Goal: Information Seeking & Learning: Learn about a topic

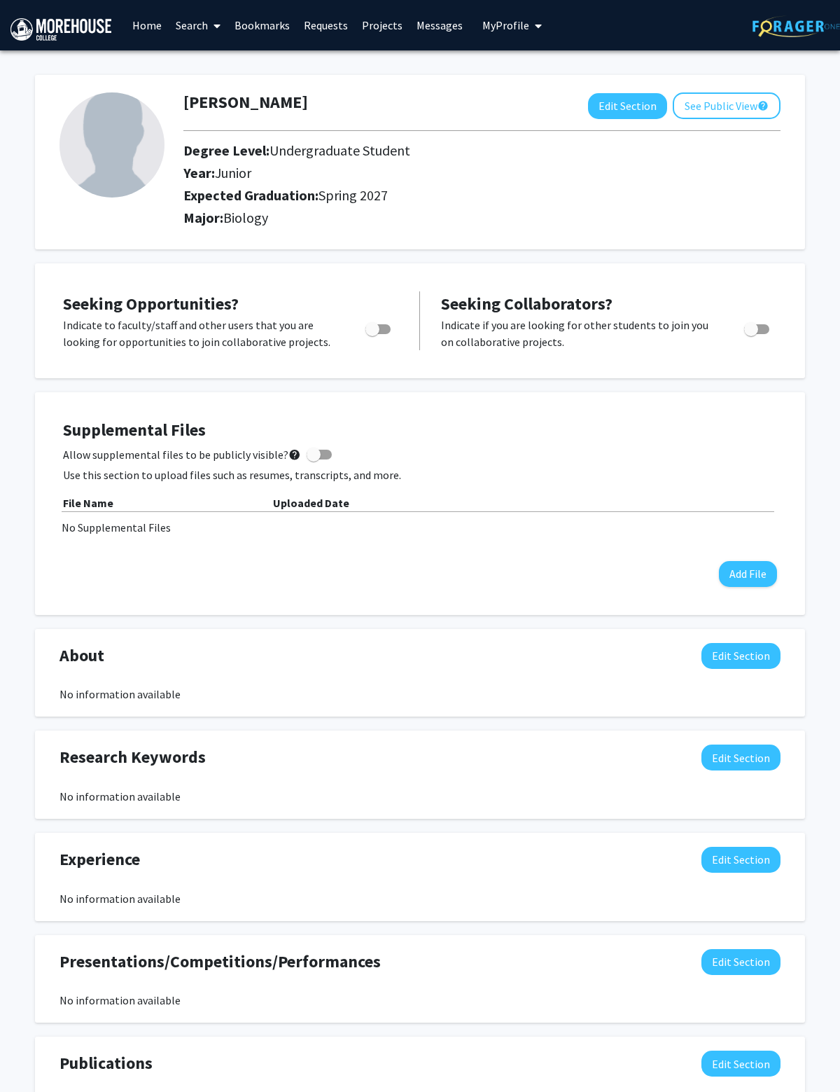
scroll to position [0, 42]
click at [749, 102] on button "See Public View help" at bounding box center [727, 105] width 108 height 27
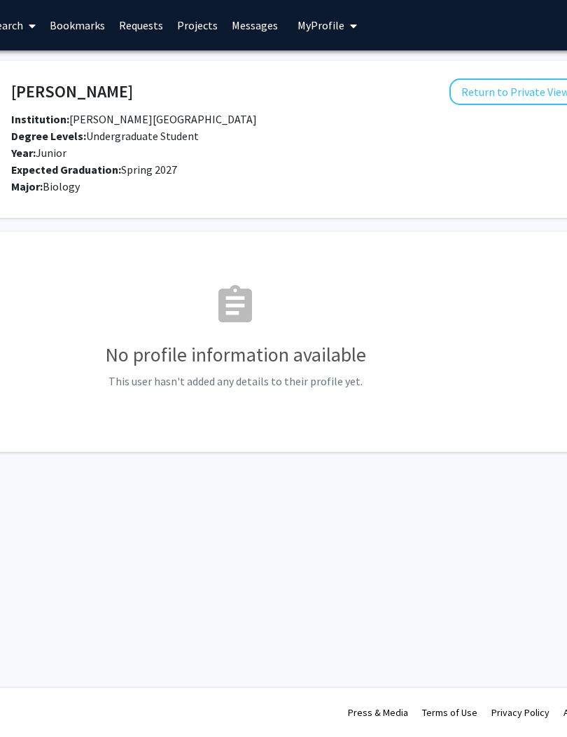
scroll to position [0, 183]
click at [515, 84] on button "Return to Private View help" at bounding box center [522, 91] width 143 height 27
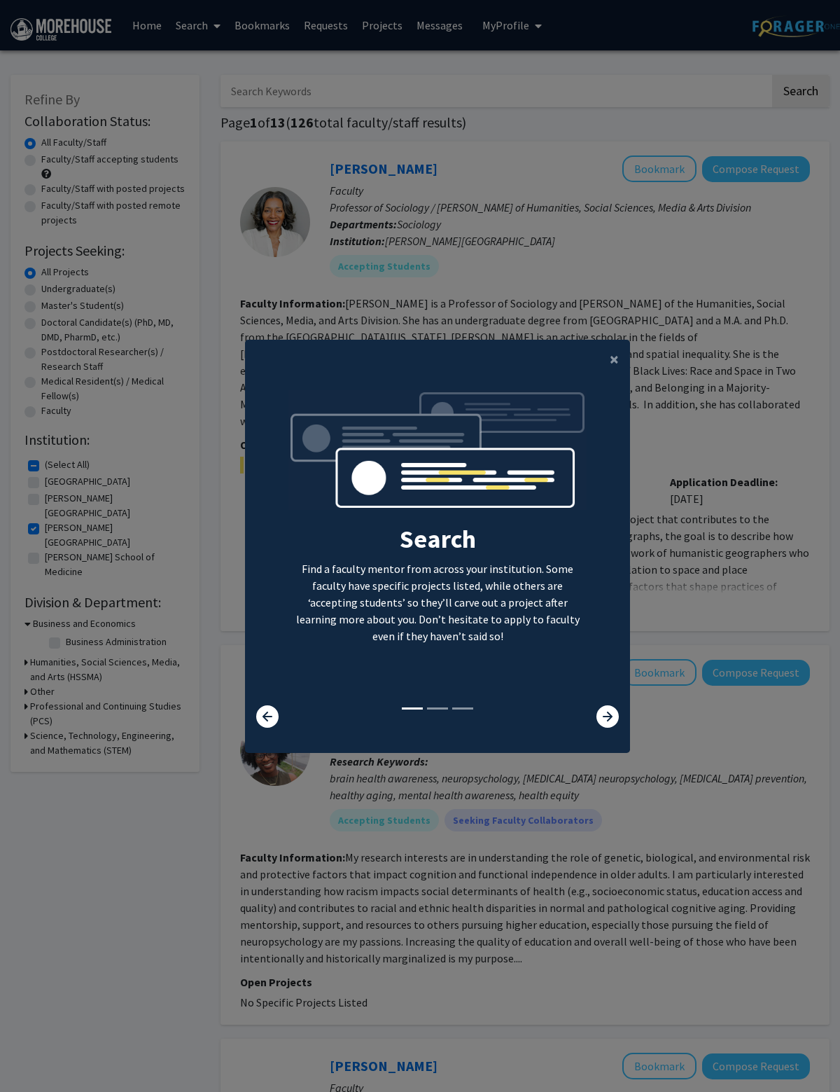
click at [567, 379] on button "×" at bounding box center [615, 359] width 32 height 39
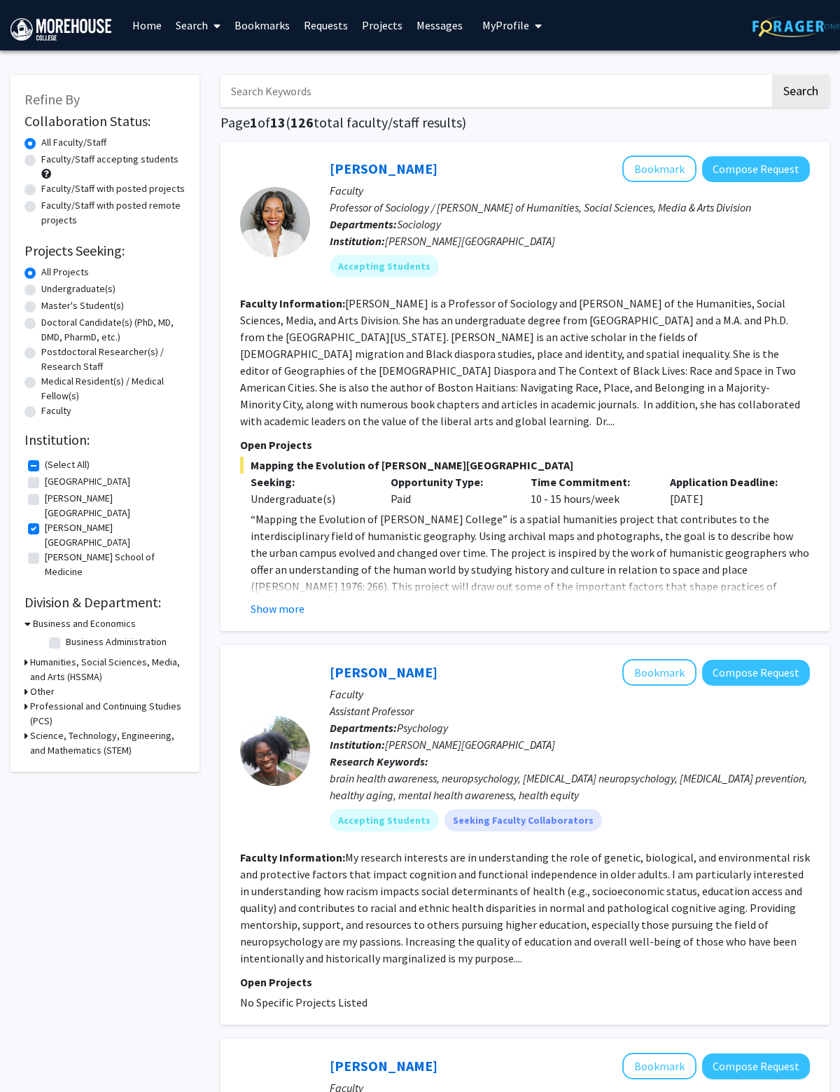
click at [550, 83] on input "Search Keywords" at bounding box center [496, 91] width 550 height 32
type input "[PERSON_NAME]"
click at [567, 92] on button "Search" at bounding box center [800, 91] width 57 height 32
checkbox input "false"
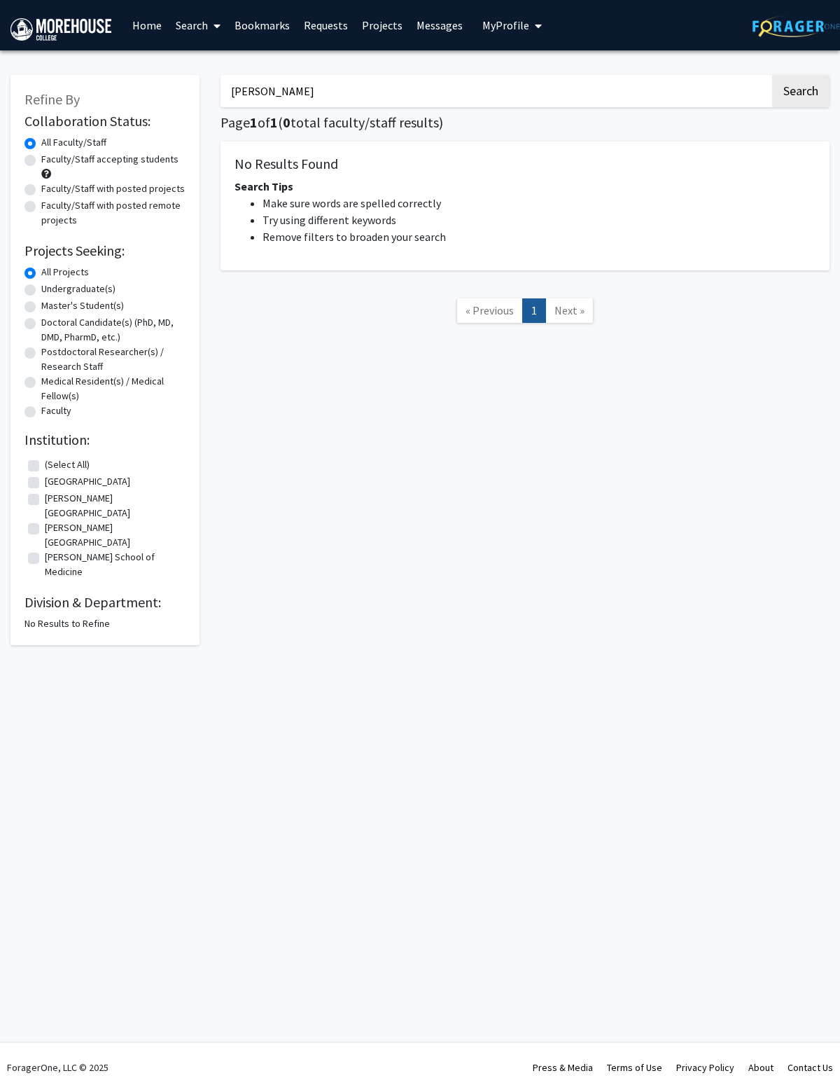
click at [567, 75] on input "[PERSON_NAME]" at bounding box center [496, 91] width 550 height 32
click at [567, 76] on input "[PERSON_NAME]" at bounding box center [496, 91] width 550 height 32
click at [567, 81] on input "[PERSON_NAME]" at bounding box center [496, 91] width 550 height 32
click at [567, 79] on input "[PERSON_NAME]" at bounding box center [496, 91] width 550 height 32
type input "J"
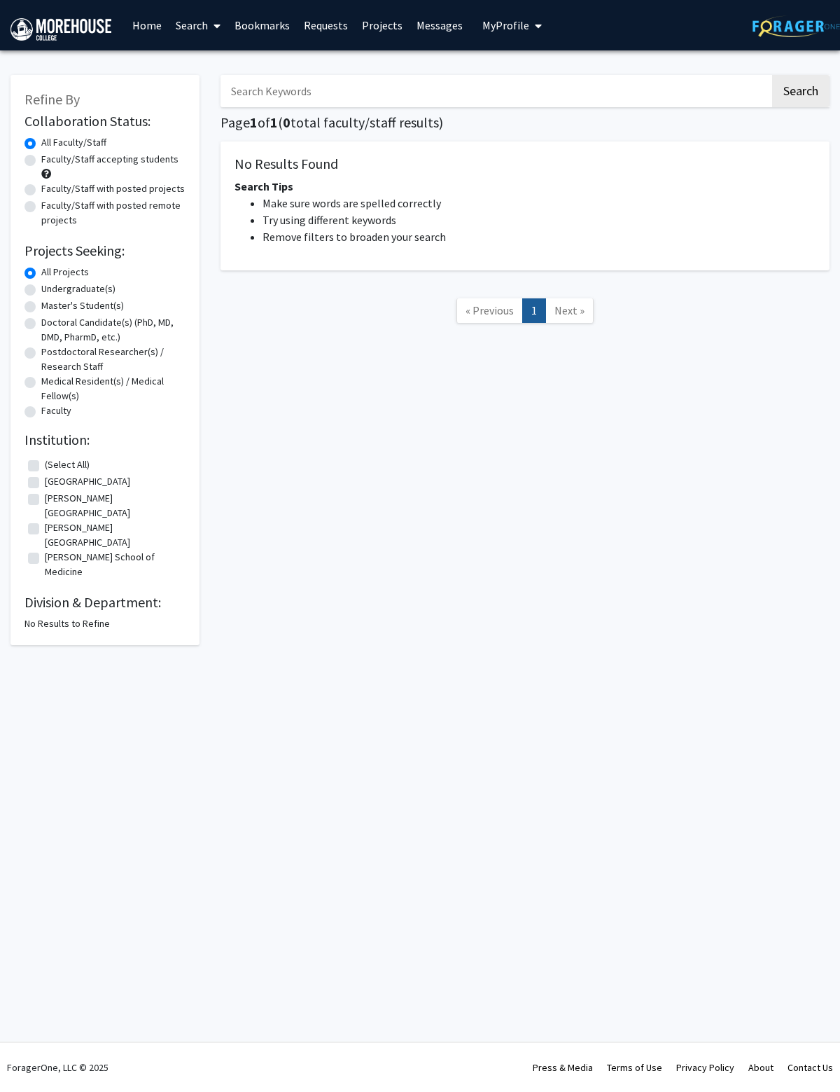
click at [567, 90] on button "Search" at bounding box center [800, 91] width 57 height 32
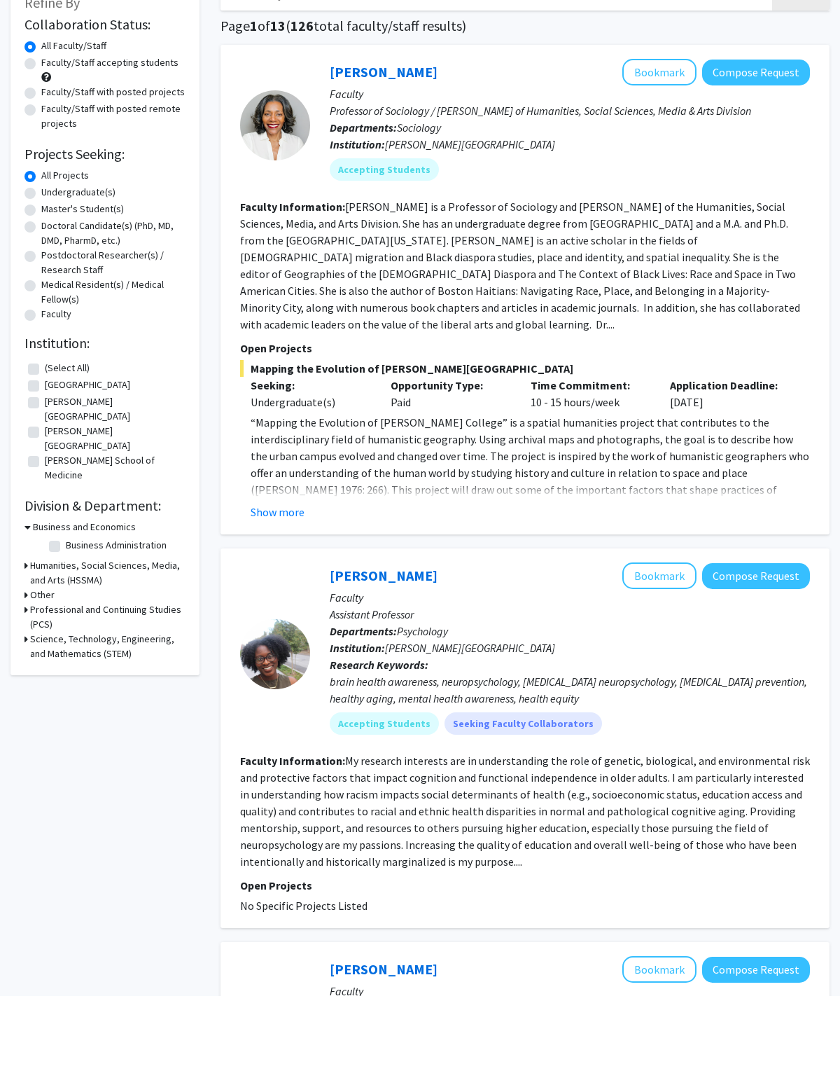
click at [285, 600] on button "Show more" at bounding box center [278, 608] width 54 height 17
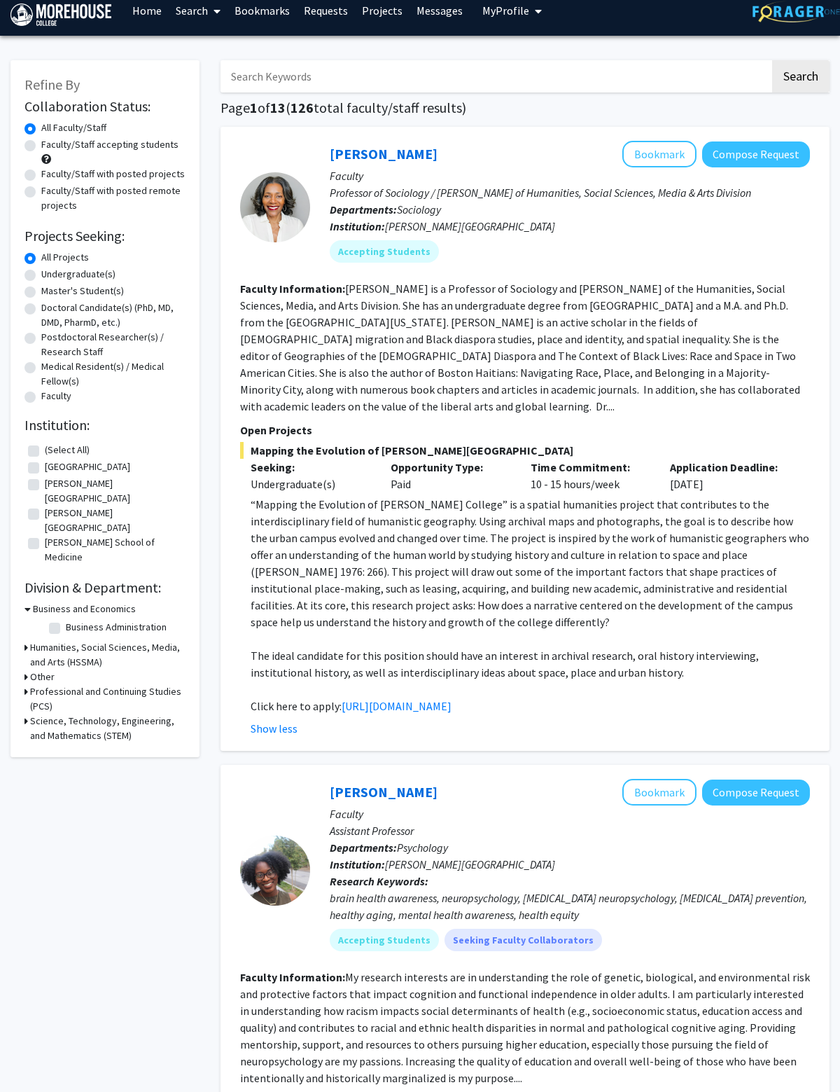
scroll to position [18, 0]
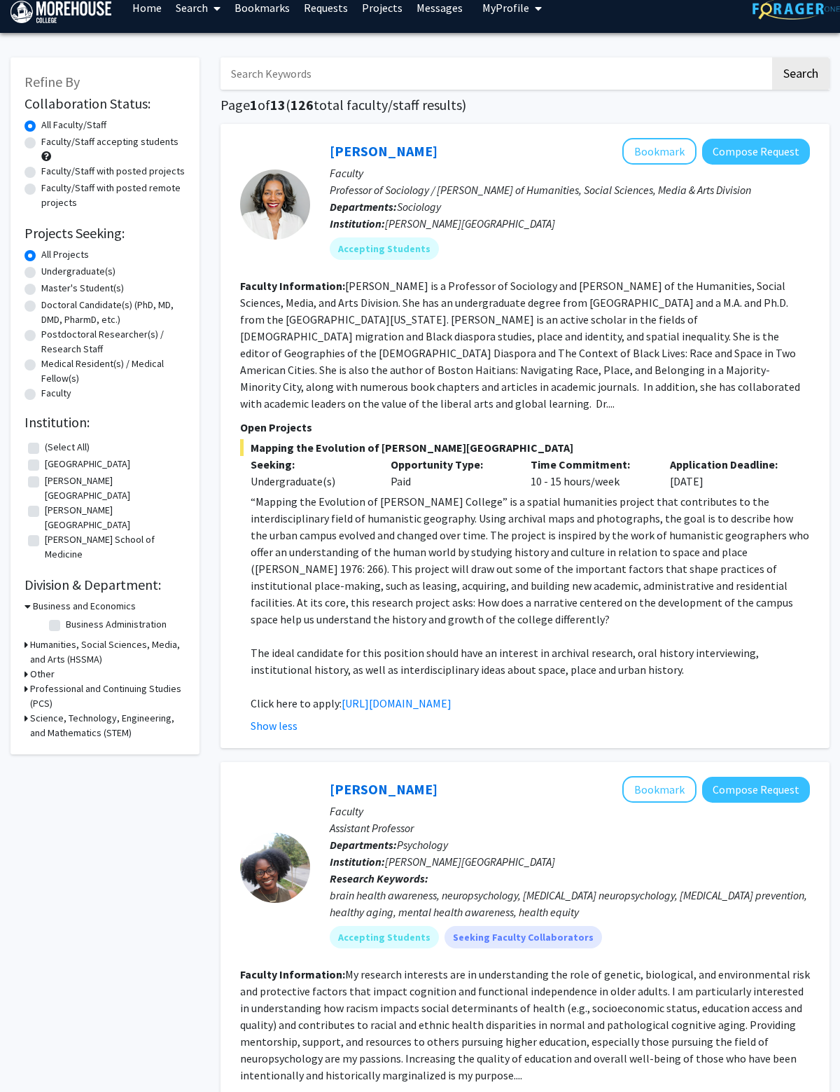
click at [41, 143] on label "Faculty/Staff accepting students" at bounding box center [109, 141] width 137 height 15
click at [41, 143] on input "Faculty/Staff accepting students" at bounding box center [45, 138] width 9 height 9
radio input "true"
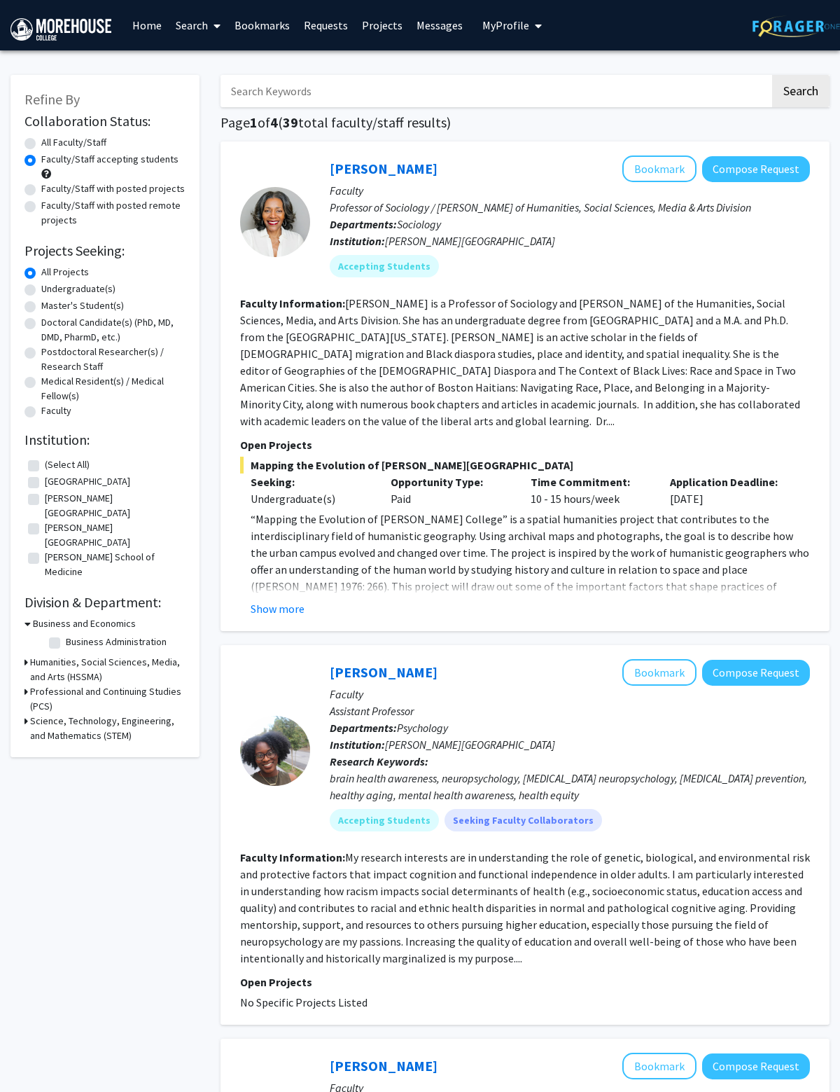
radio input "true"
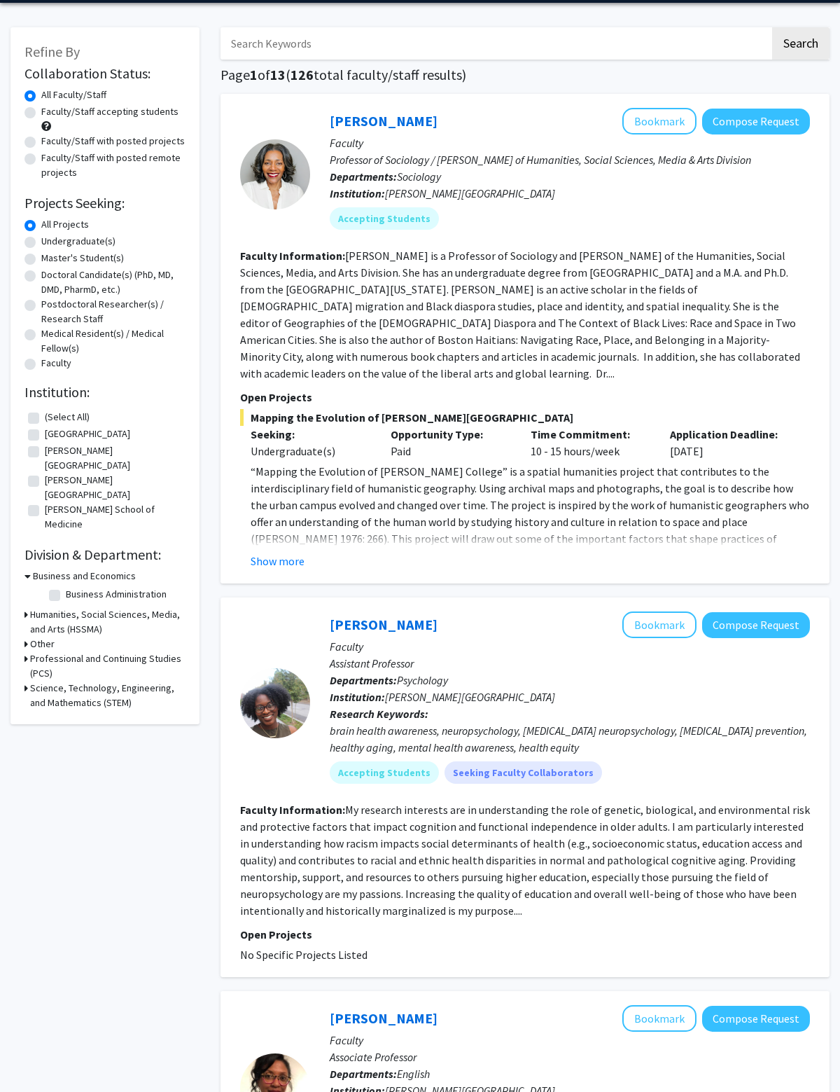
click at [285, 553] on button "Show more" at bounding box center [278, 561] width 54 height 17
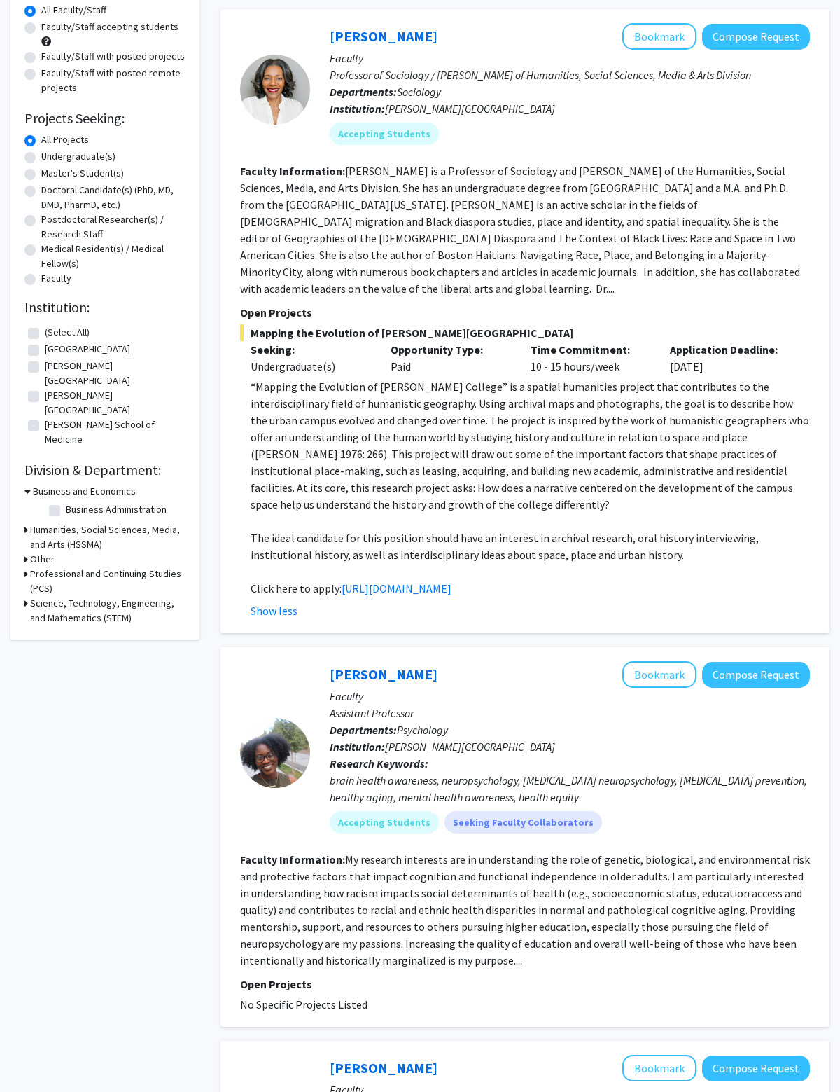
scroll to position [151, 0]
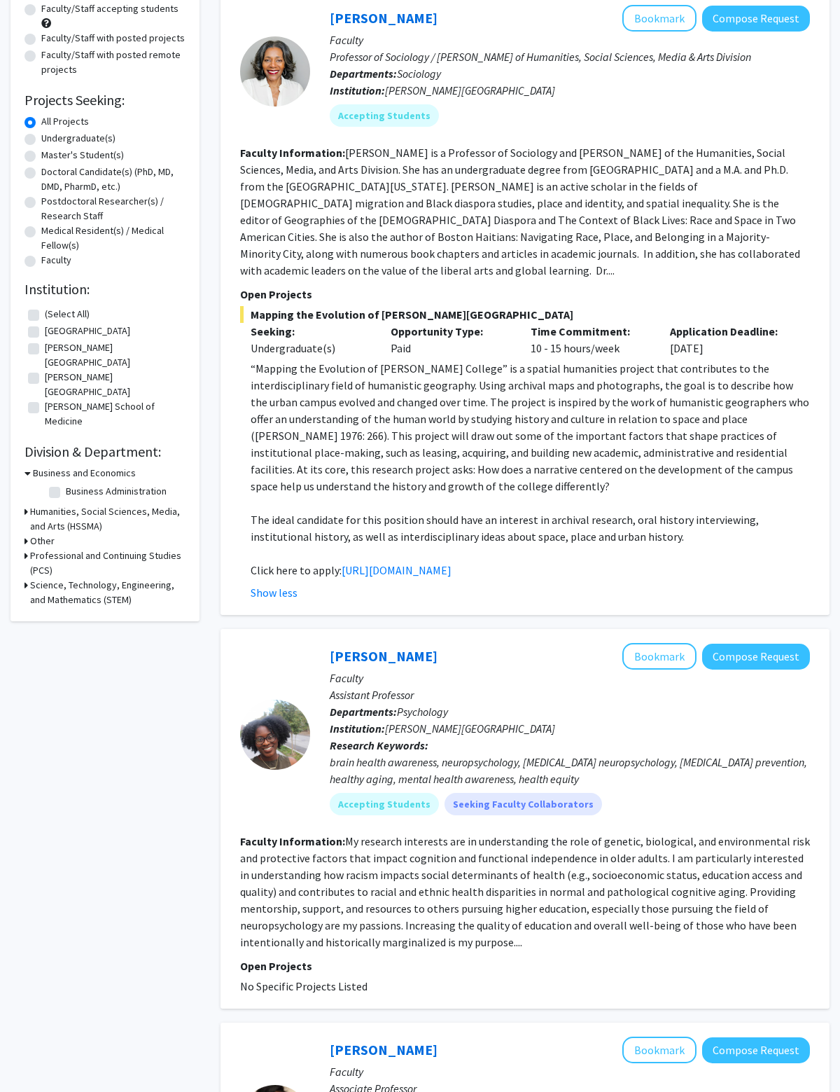
click at [452, 563] on link "[URL][DOMAIN_NAME]" at bounding box center [397, 570] width 110 height 14
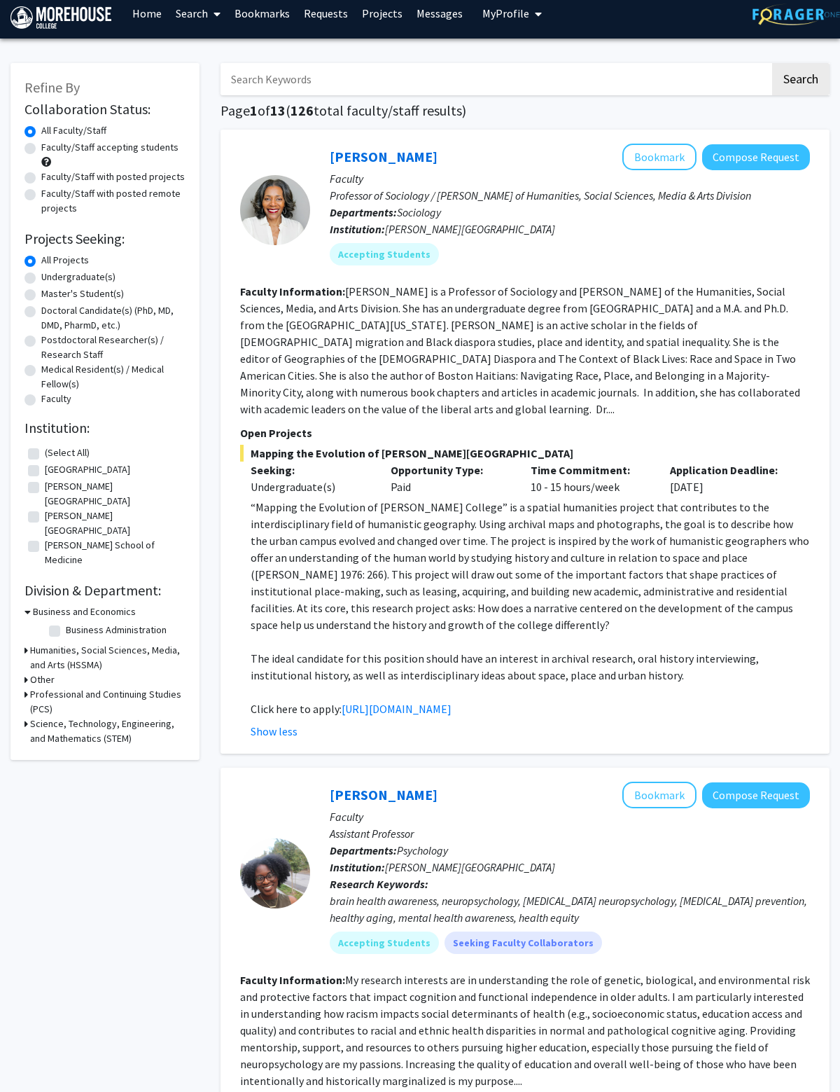
scroll to position [0, 0]
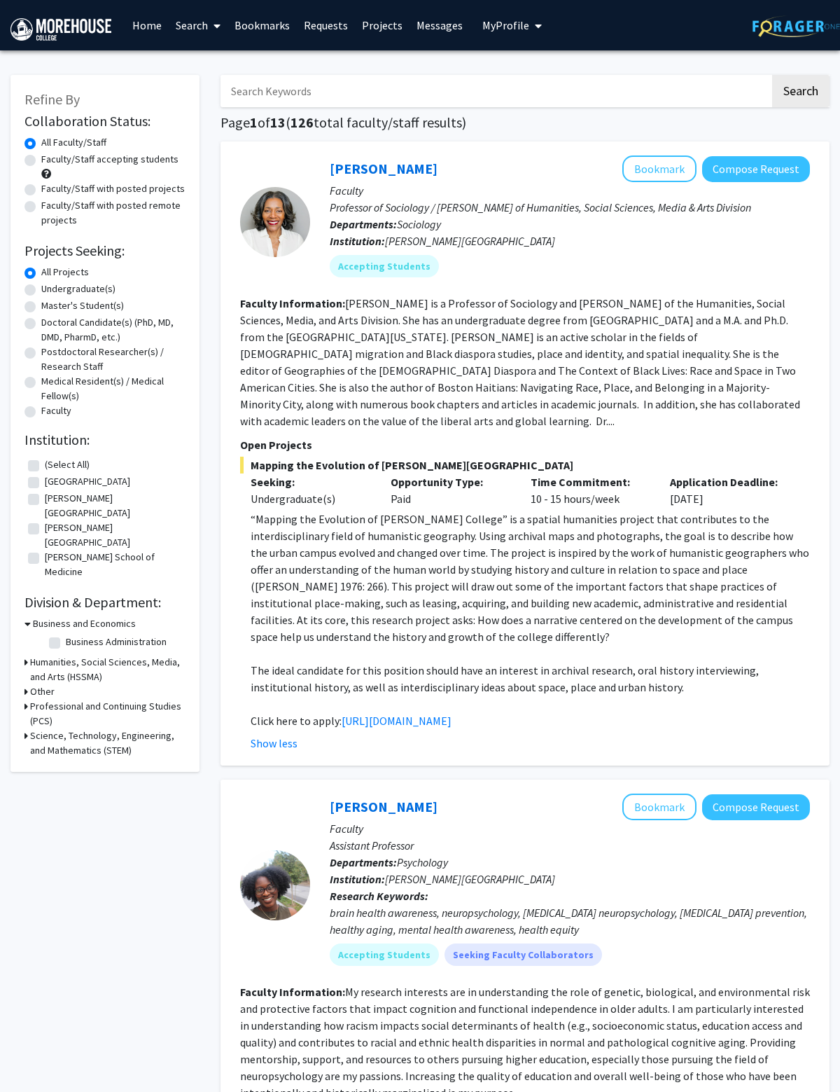
click at [105, 728] on h3 "Science, Technology, Engineering, and Mathematics (STEM)" at bounding box center [107, 742] width 155 height 29
click at [90, 736] on label "Biology" at bounding box center [82, 785] width 32 height 15
click at [75, 736] on input "Biology" at bounding box center [70, 782] width 9 height 9
checkbox input "true"
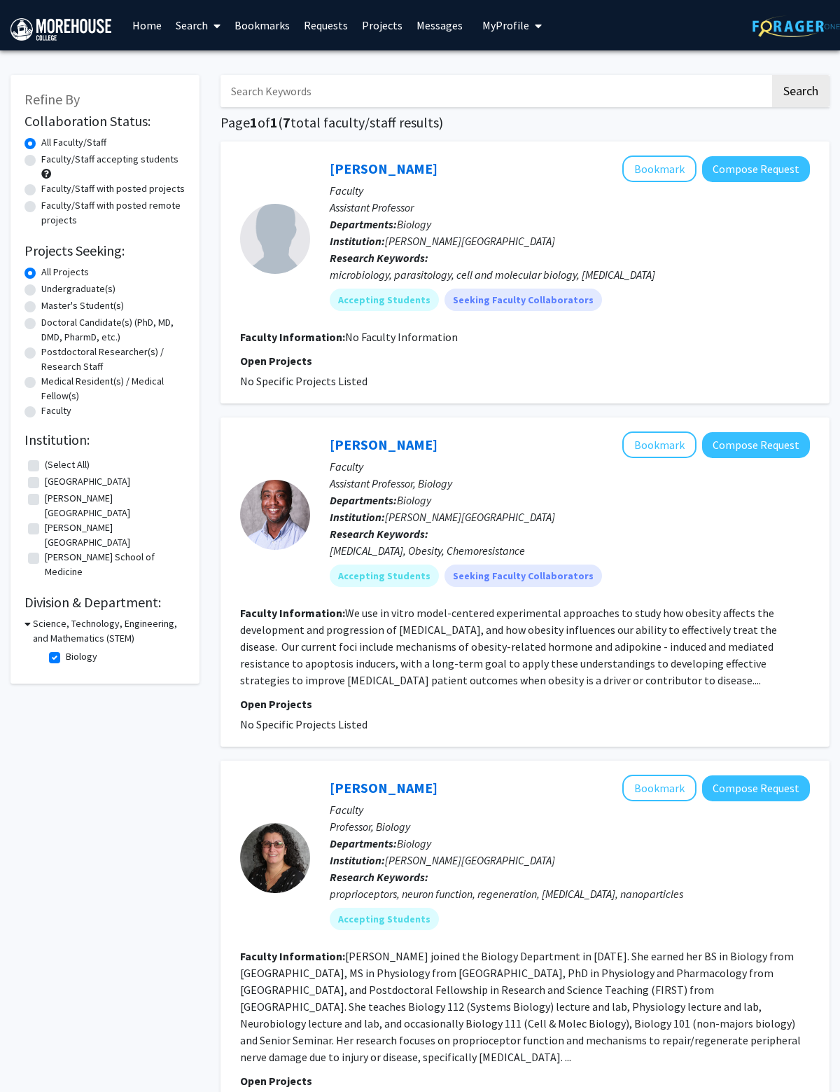
click at [107, 520] on label "[PERSON_NAME][GEOGRAPHIC_DATA]" at bounding box center [113, 534] width 137 height 29
click at [54, 520] on input "[PERSON_NAME][GEOGRAPHIC_DATA]" at bounding box center [49, 524] width 9 height 9
checkbox input "true"
click at [144, 184] on label "Faculty/Staff with posted projects" at bounding box center [113, 188] width 144 height 15
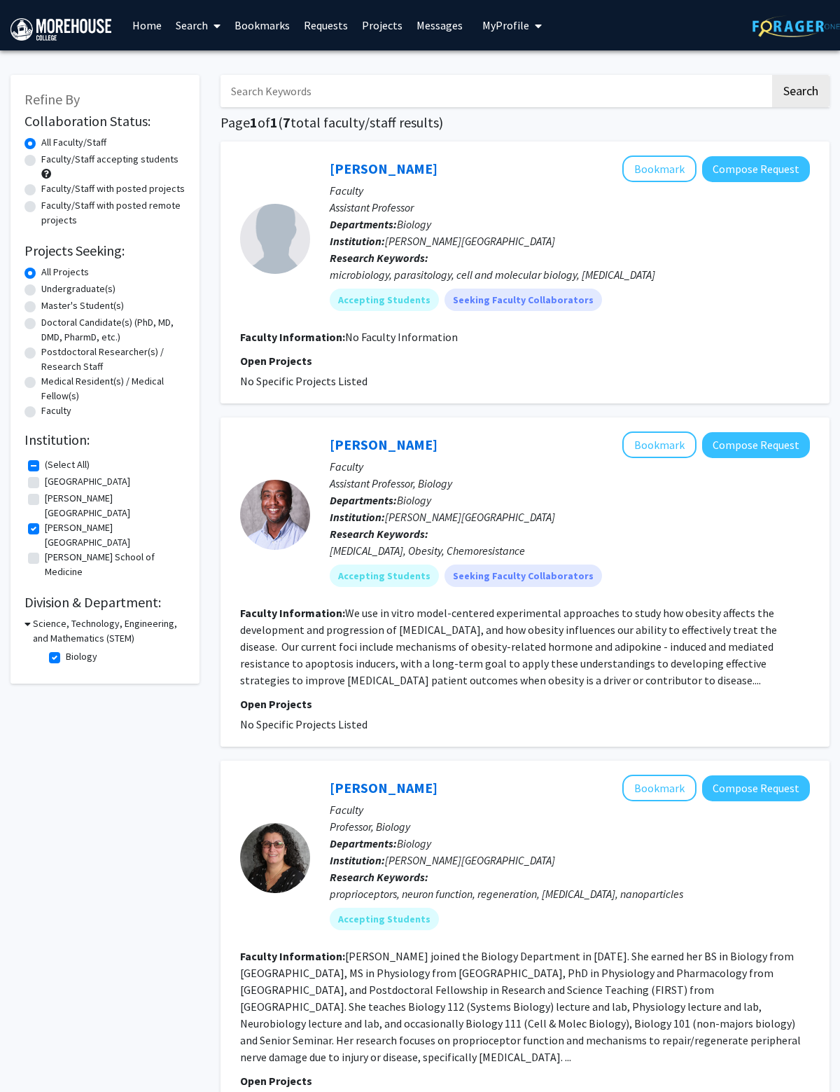
click at [50, 184] on input "Faculty/Staff with posted projects" at bounding box center [45, 185] width 9 height 9
radio input "true"
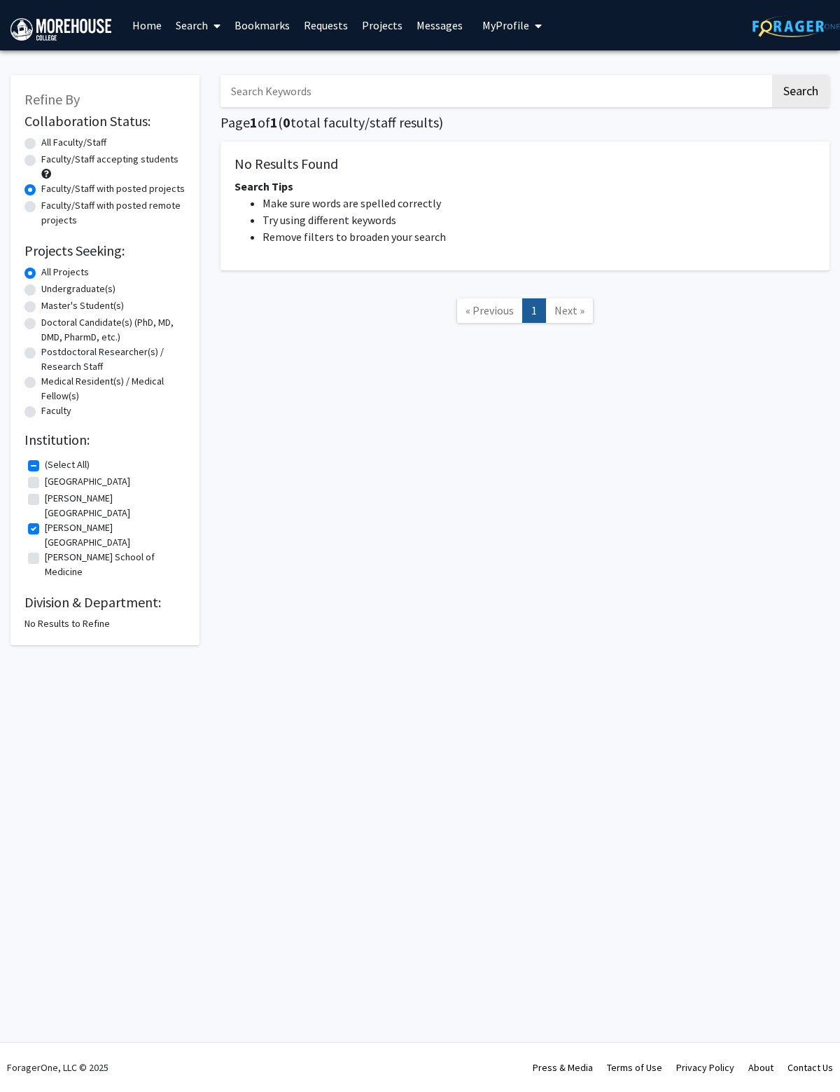
click at [567, 309] on span "Next »" at bounding box center [570, 310] width 30 height 14
click at [537, 304] on link "1" at bounding box center [534, 310] width 24 height 25
click at [538, 303] on link "1" at bounding box center [534, 310] width 24 height 25
click at [567, 312] on span "Next »" at bounding box center [570, 310] width 30 height 14
click at [567, 313] on link "Next »" at bounding box center [570, 310] width 48 height 25
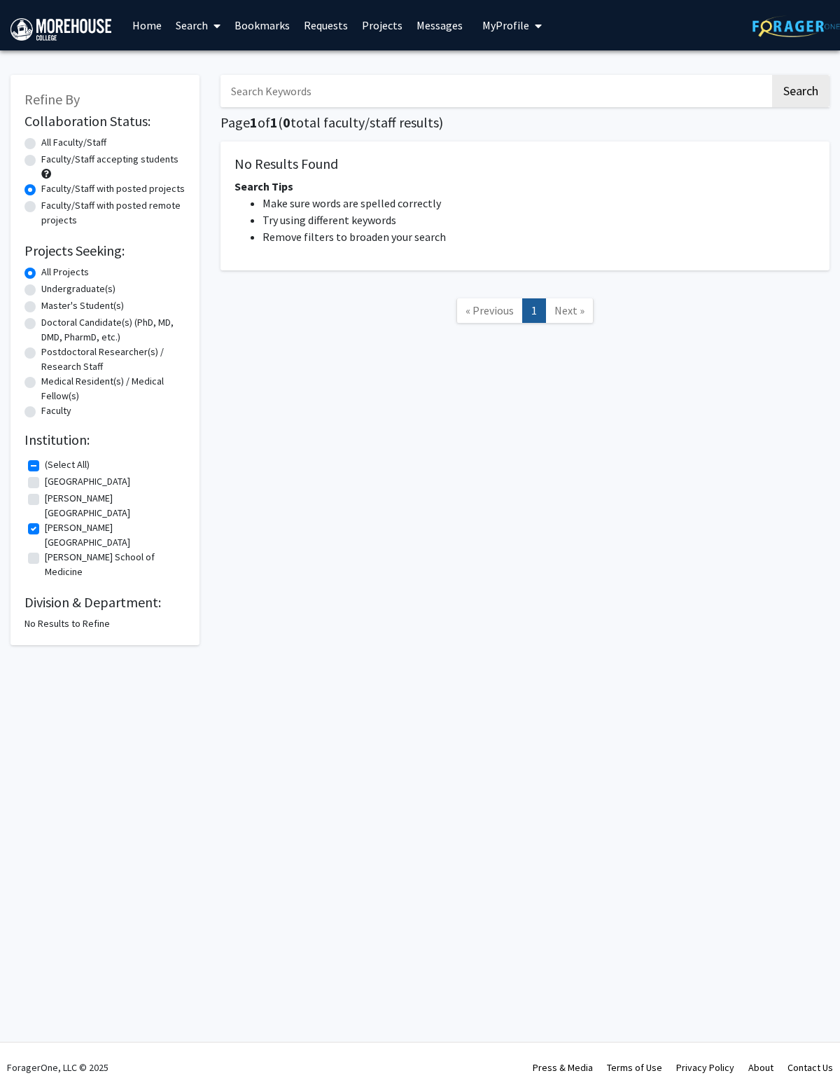
click at [141, 207] on label "Faculty/Staff with posted remote projects" at bounding box center [113, 212] width 144 height 29
click at [50, 207] on input "Faculty/Staff with posted remote projects" at bounding box center [45, 202] width 9 height 9
radio input "true"
click at [145, 165] on label "Faculty/Staff accepting students" at bounding box center [109, 159] width 137 height 15
click at [50, 161] on input "Faculty/Staff accepting students" at bounding box center [45, 156] width 9 height 9
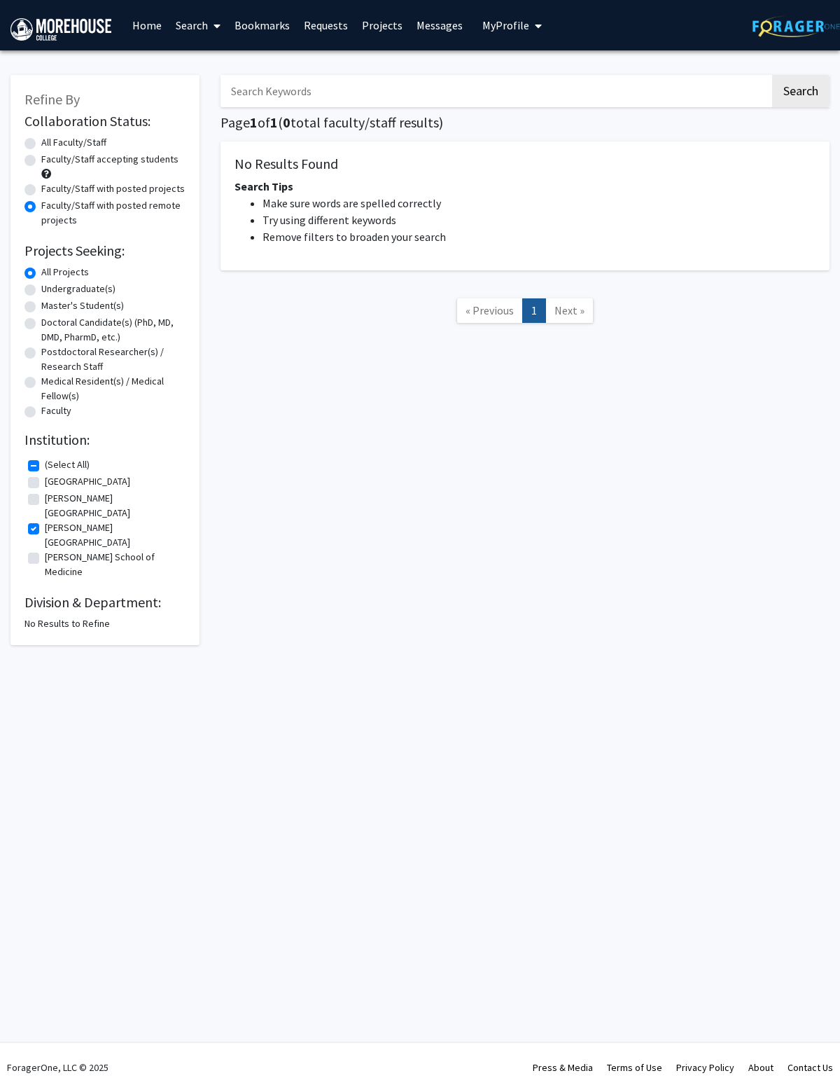
radio input "true"
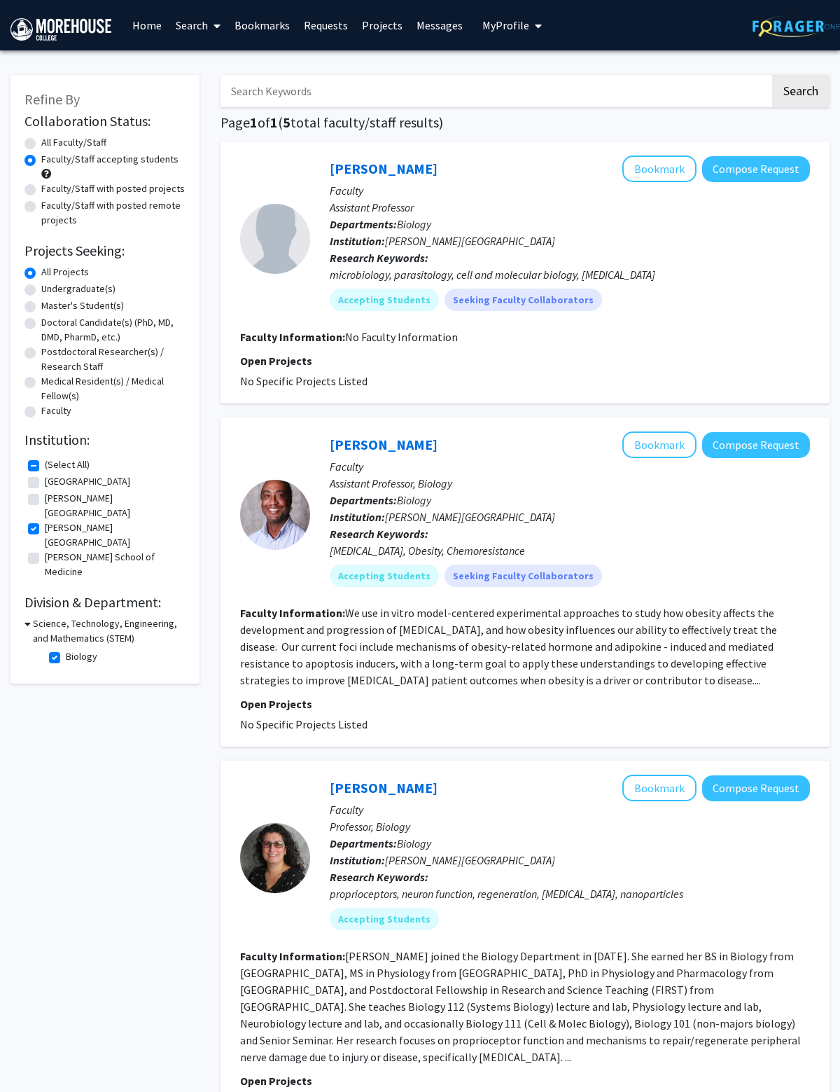
click at [97, 137] on label "All Faculty/Staff" at bounding box center [73, 142] width 65 height 15
click at [50, 137] on input "All Faculty/Staff" at bounding box center [45, 139] width 9 height 9
radio input "true"
